Goal: Find contact information: Find contact information

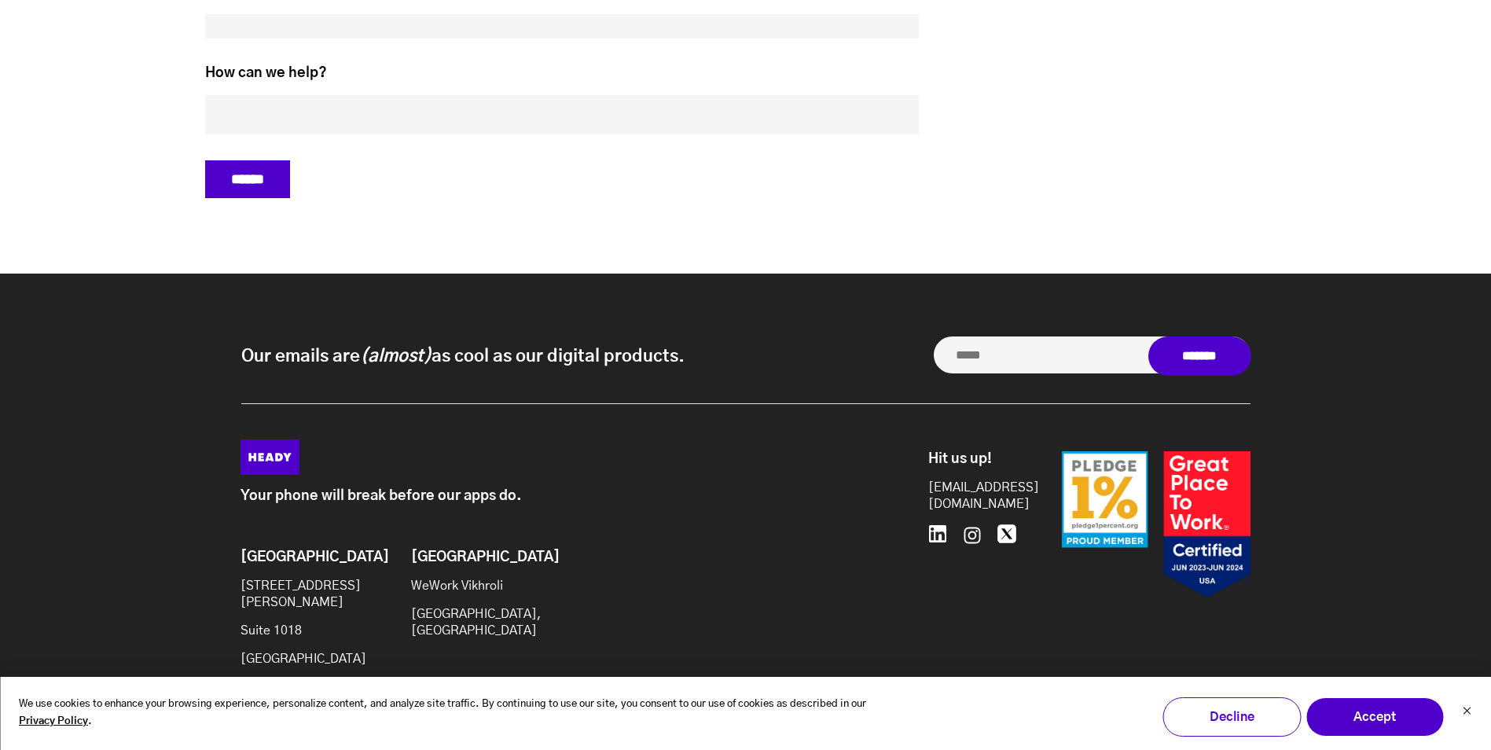
scroll to position [6648, 0]
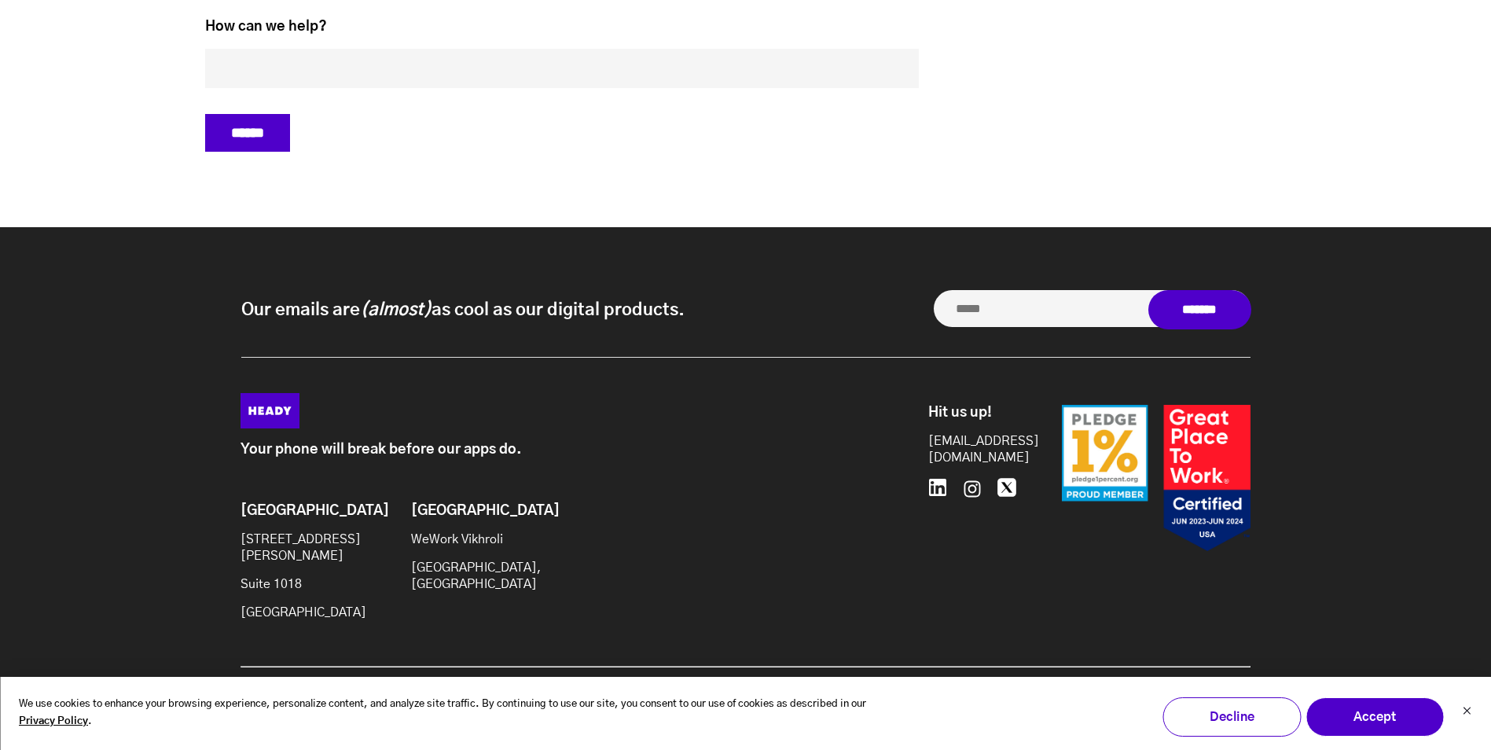
drag, startPoint x: 241, startPoint y: 551, endPoint x: 376, endPoint y: 609, distance: 147.2
click at [376, 609] on div "Brooklyn [STREET_ADDRESS][PERSON_NAME] [GEOGRAPHIC_DATA] WeWork [GEOGRAPHIC_DAT…" at bounding box center [479, 568] width 479 height 130
drag, startPoint x: 376, startPoint y: 609, endPoint x: 265, endPoint y: 550, distance: 126.2
copy div "[STREET_ADDRESS][PERSON_NAME]"
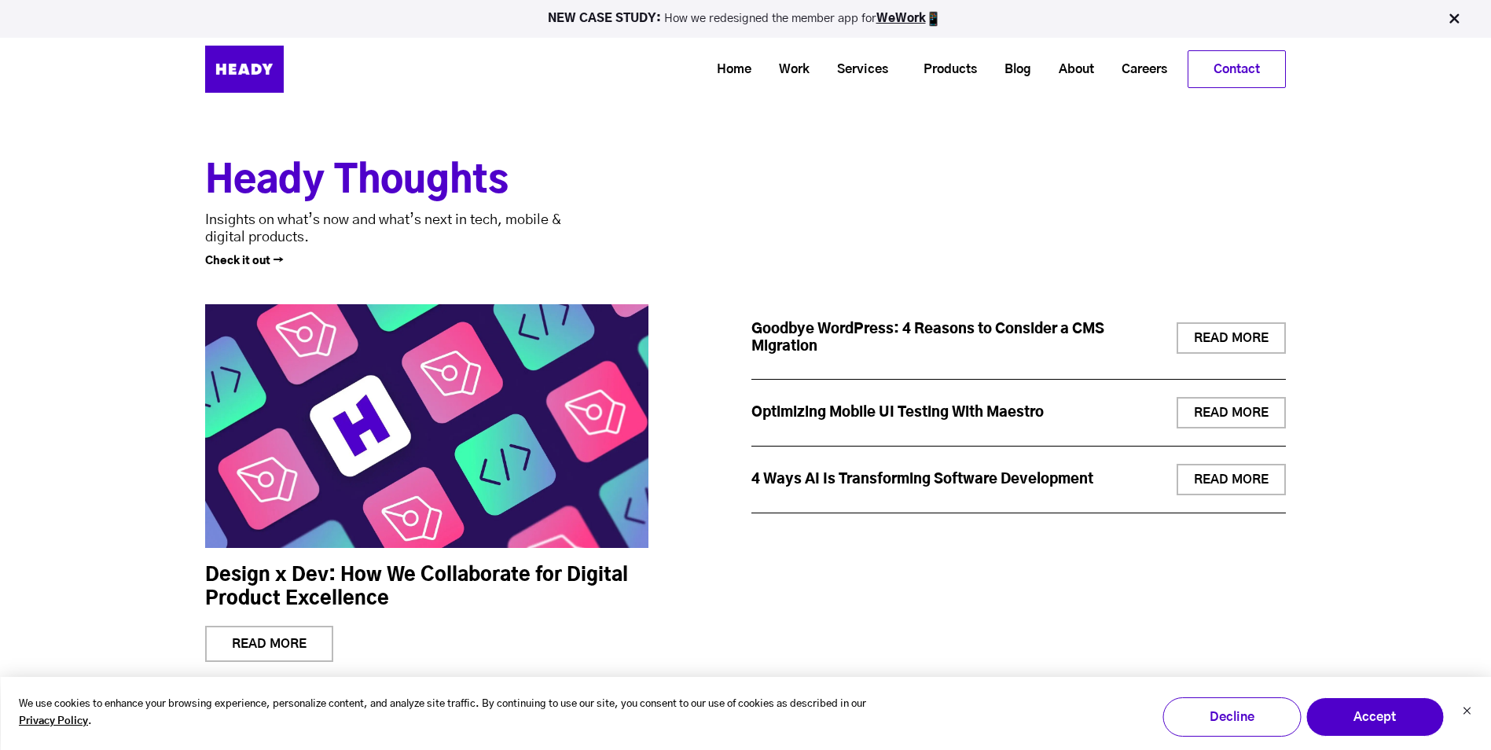
scroll to position [5391, 0]
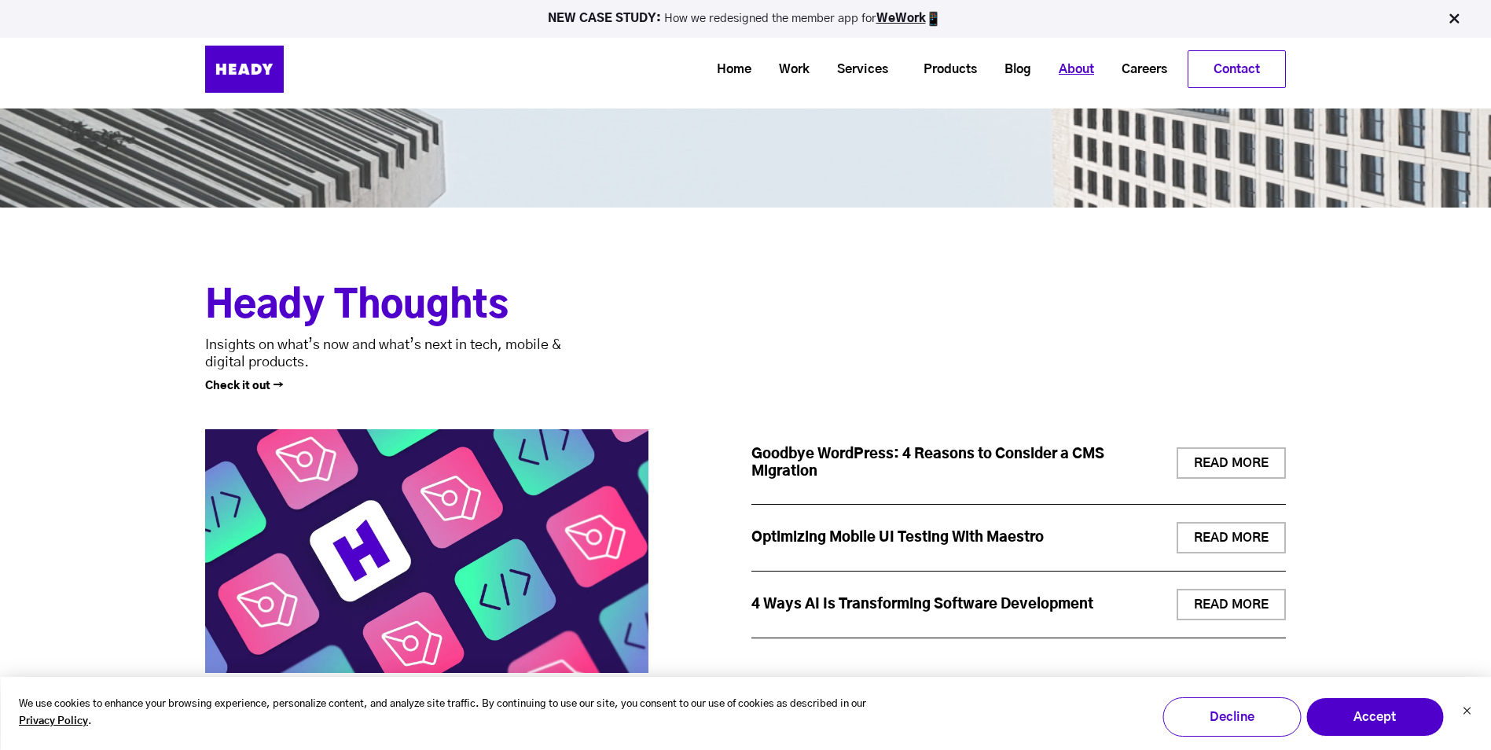
click at [1073, 68] on link "About" at bounding box center [1070, 69] width 63 height 29
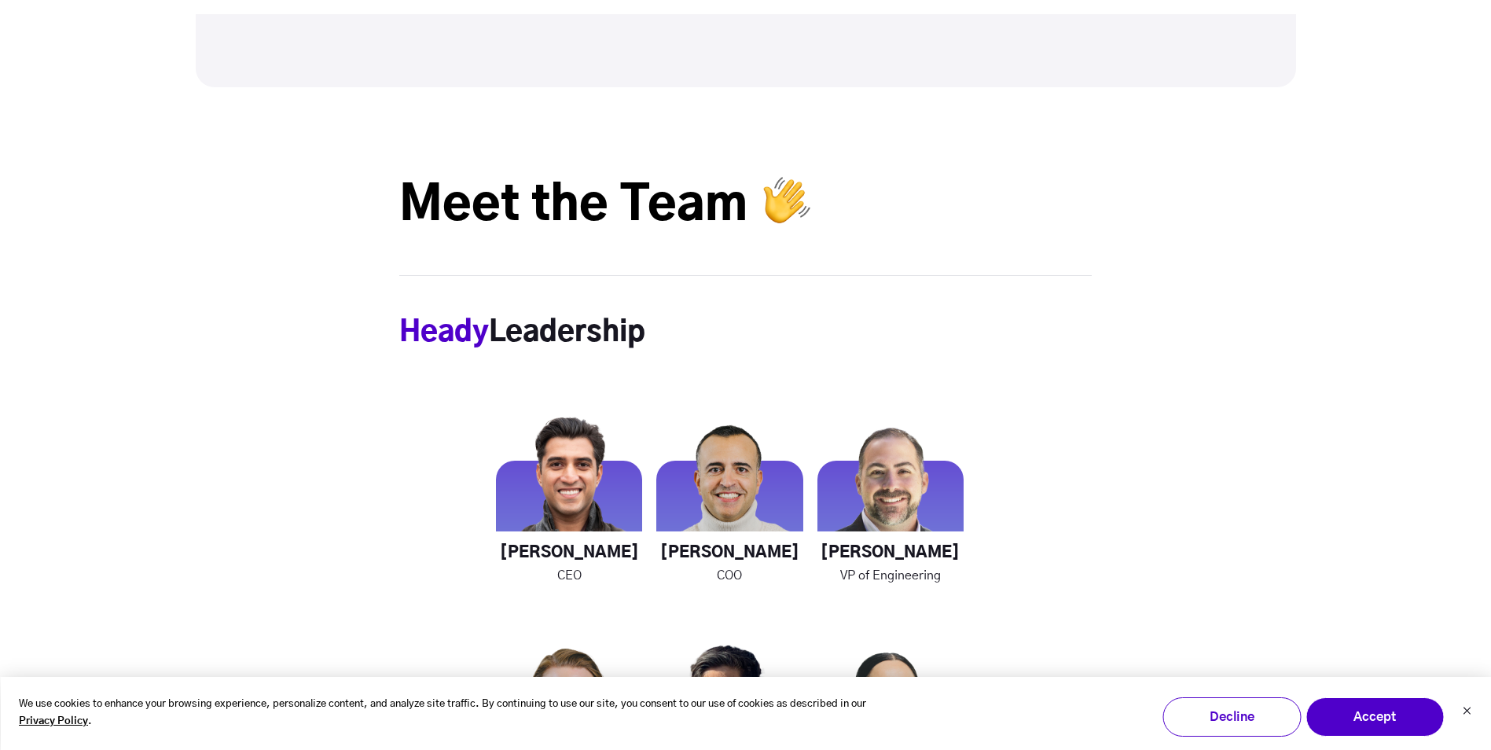
scroll to position [2043, 0]
